Goal: Task Accomplishment & Management: Complete application form

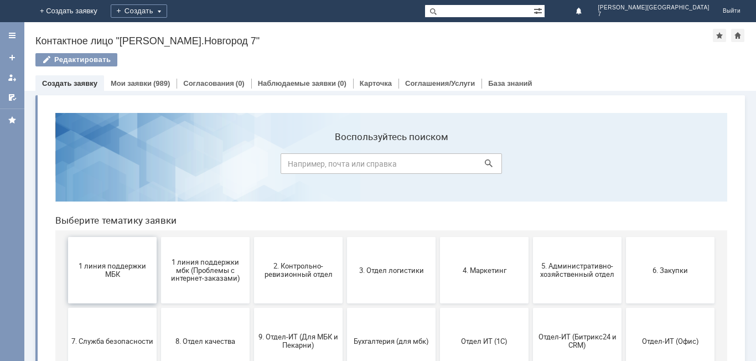
click at [135, 260] on button "1 линия поддержки МБК" at bounding box center [112, 270] width 89 height 66
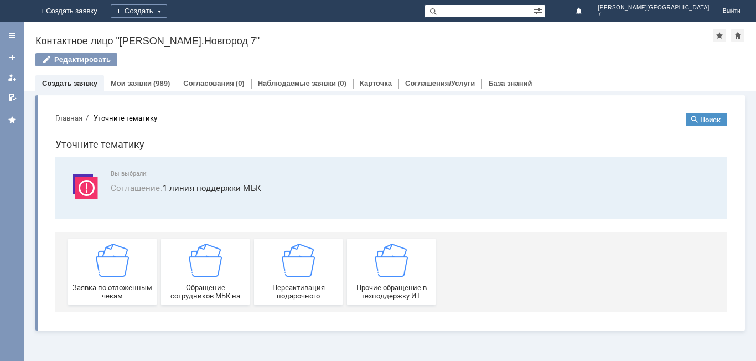
click at [135, 260] on div "Заявка по отложенным чекам" at bounding box center [112, 272] width 82 height 56
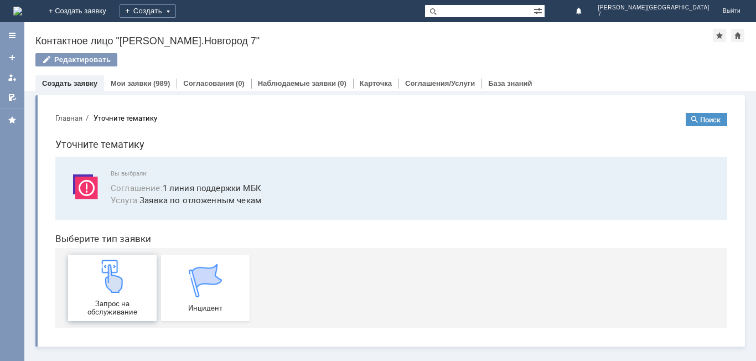
click at [151, 280] on div "Запрос на обслуживание" at bounding box center [112, 288] width 82 height 56
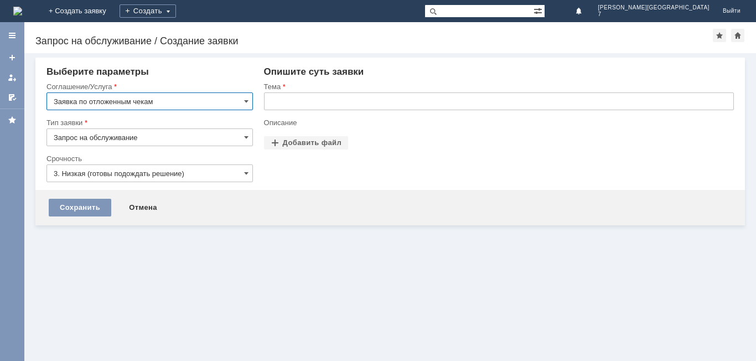
click at [350, 102] on input "text" at bounding box center [499, 101] width 470 height 18
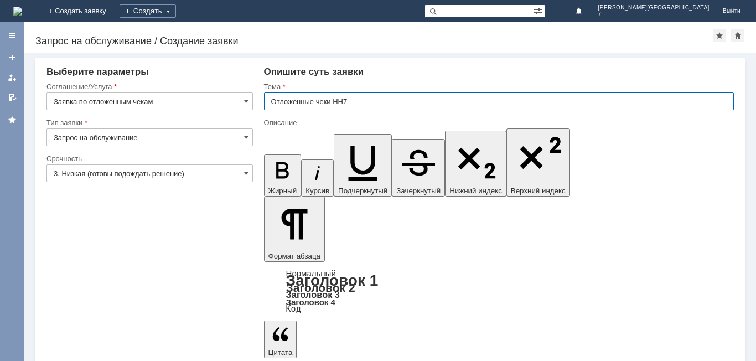
type input "Отложенные чеки НН7"
